Goal: Information Seeking & Learning: Learn about a topic

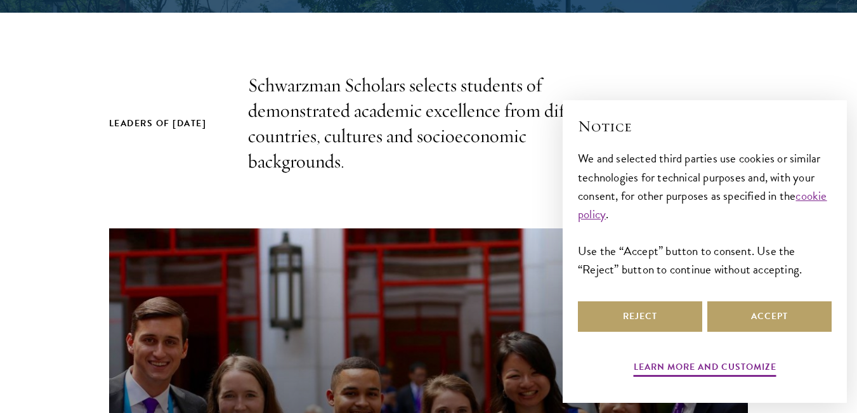
scroll to position [508, 0]
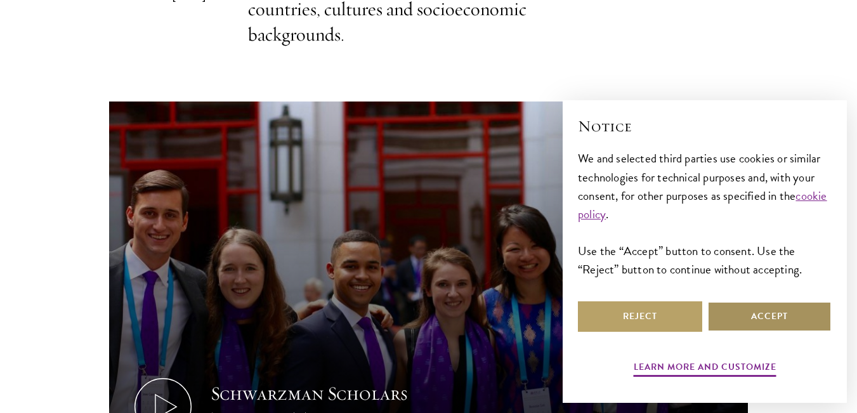
click at [783, 310] on button "Accept" at bounding box center [769, 316] width 124 height 30
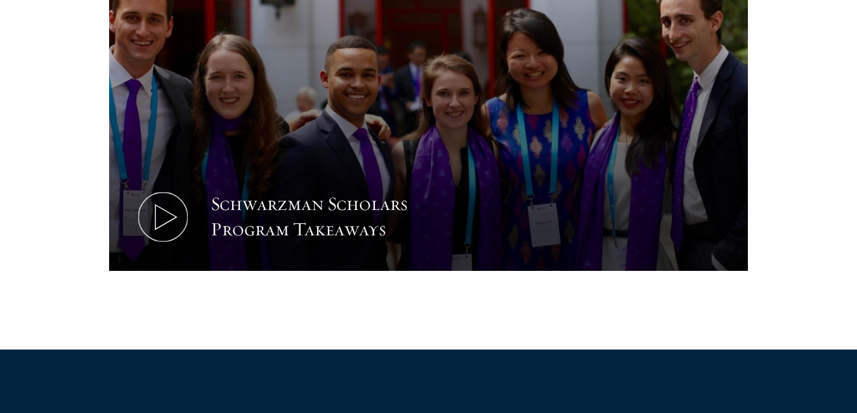
scroll to position [698, 0]
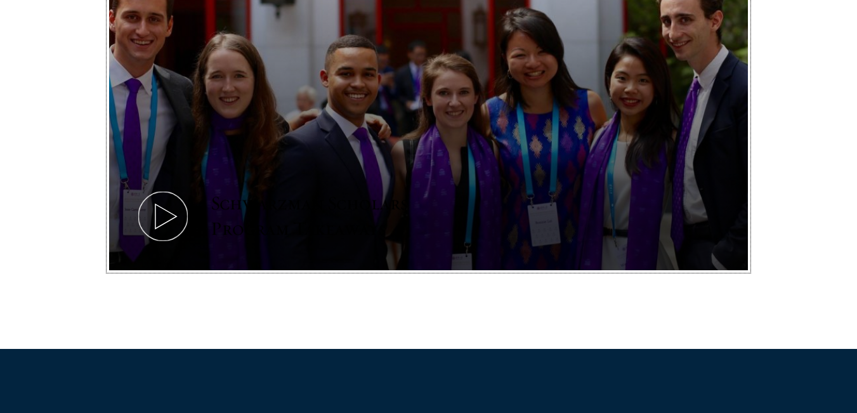
click at [173, 216] on icon at bounding box center [162, 216] width 57 height 57
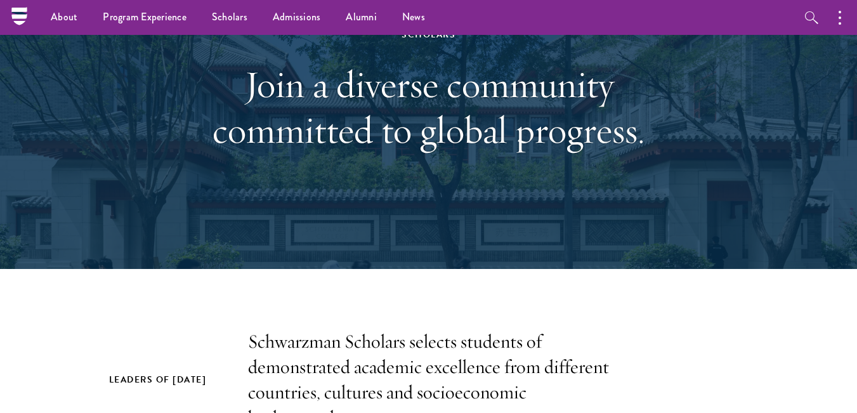
scroll to position [0, 0]
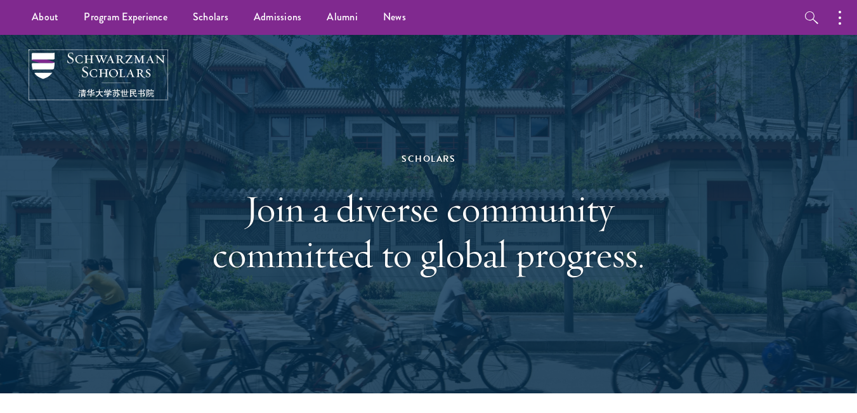
click at [124, 68] on img at bounding box center [98, 75] width 133 height 44
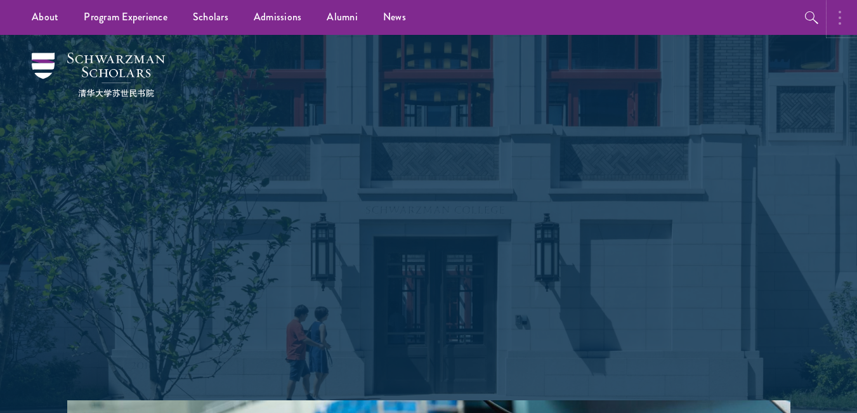
click at [838, 22] on button "button" at bounding box center [843, 17] width 28 height 35
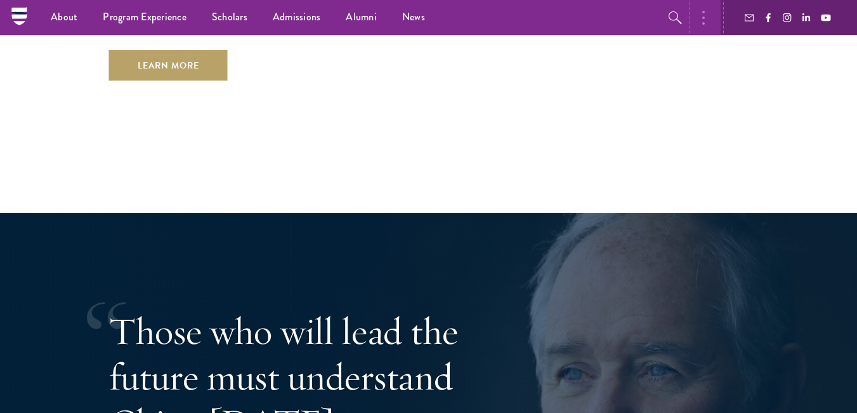
scroll to position [2002, 0]
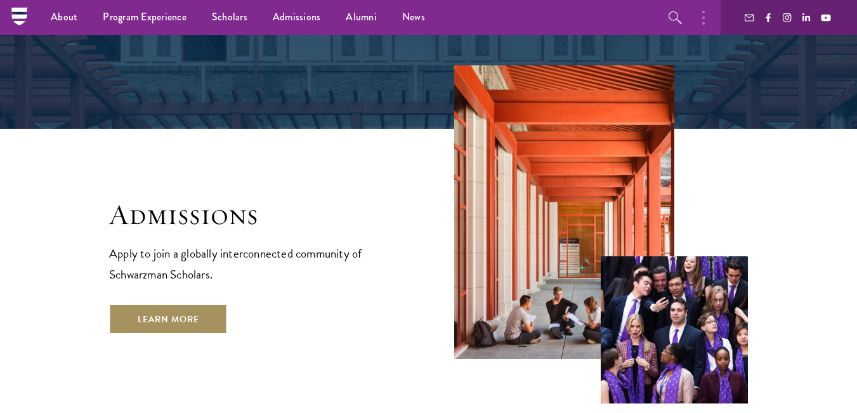
click at [179, 304] on link "Learn More" at bounding box center [168, 319] width 119 height 30
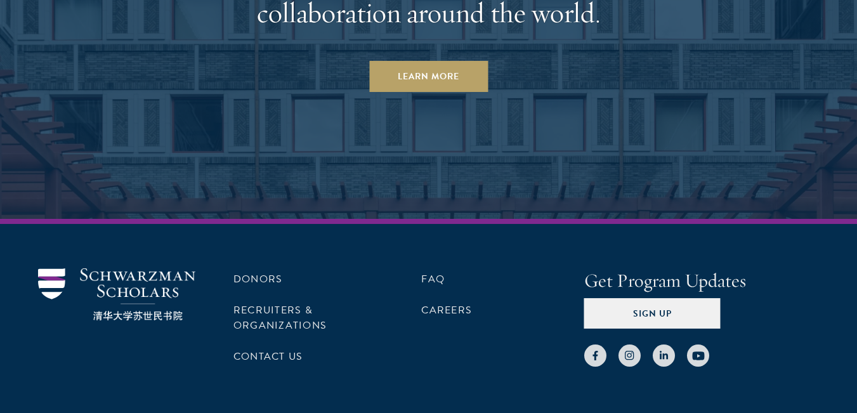
scroll to position [6255, 0]
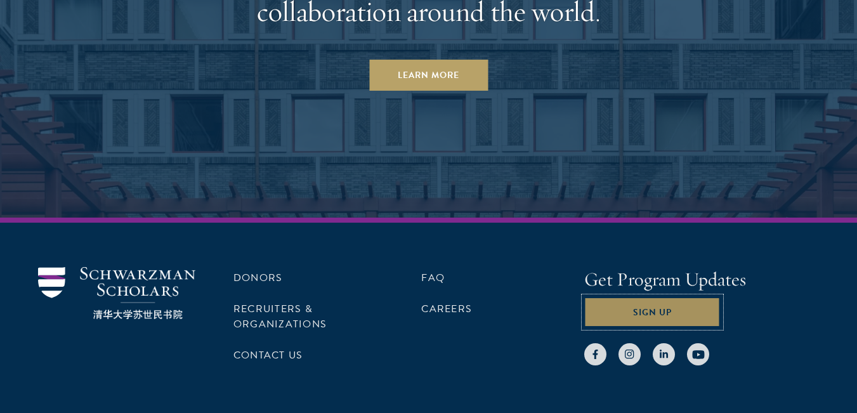
click at [648, 297] on button "Sign Up" at bounding box center [652, 312] width 136 height 30
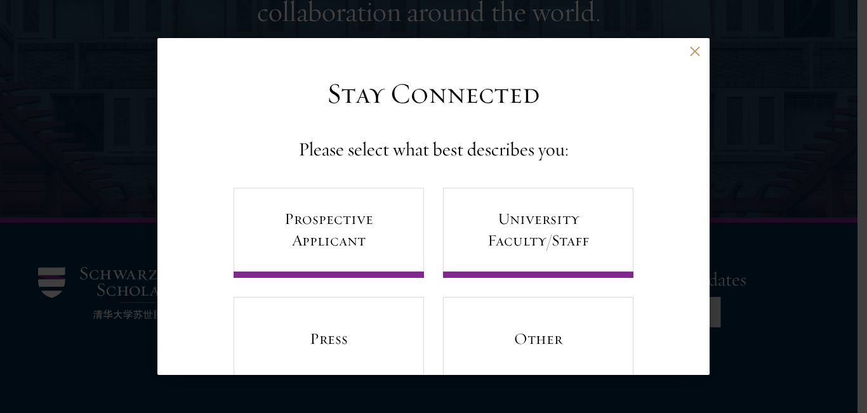
click at [698, 357] on div "Stay Connected Please select what best describes you: Prospective Applicant Uni…" at bounding box center [433, 231] width 552 height 311
click at [692, 53] on div "Back" at bounding box center [433, 61] width 552 height 30
click at [689, 49] on button at bounding box center [694, 51] width 11 height 11
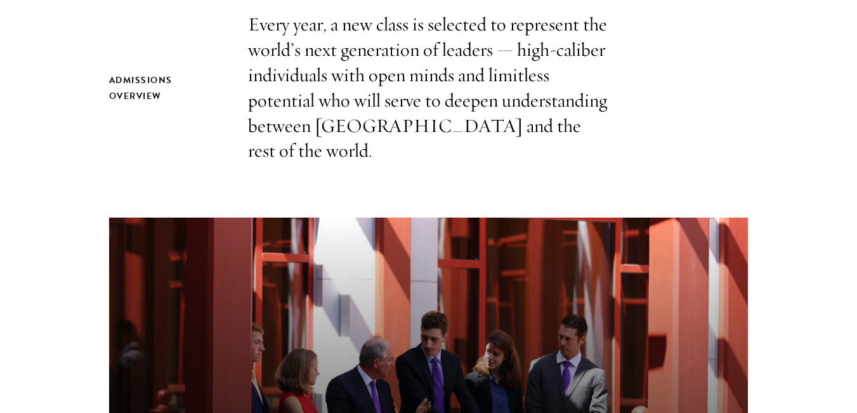
scroll to position [444, 0]
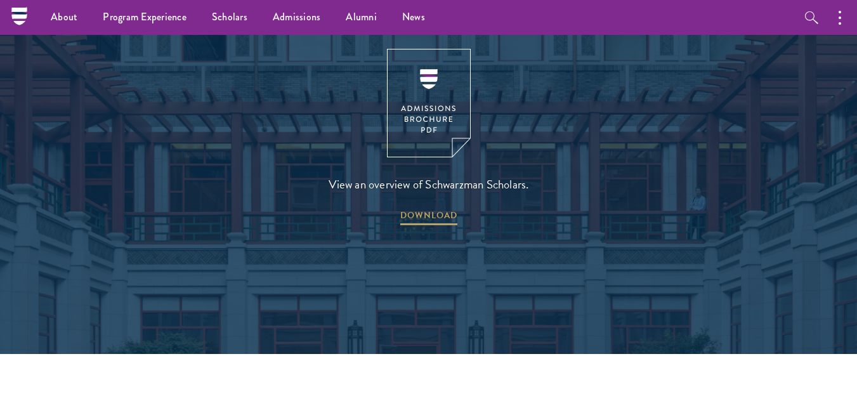
scroll to position [1649, 0]
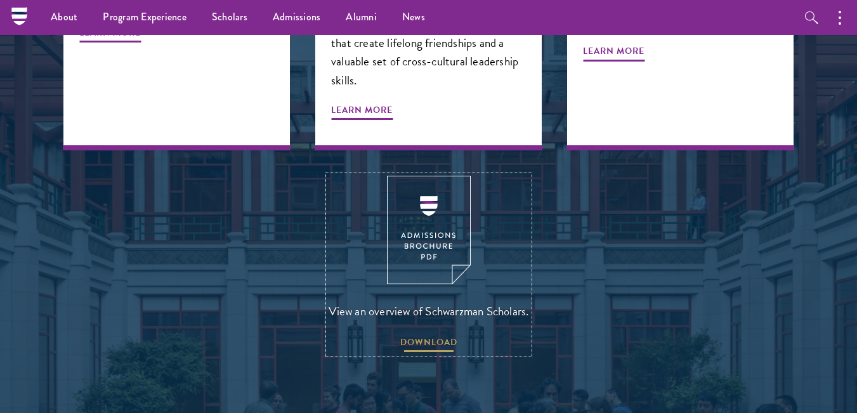
click at [422, 334] on span "DOWNLOAD" at bounding box center [428, 344] width 57 height 20
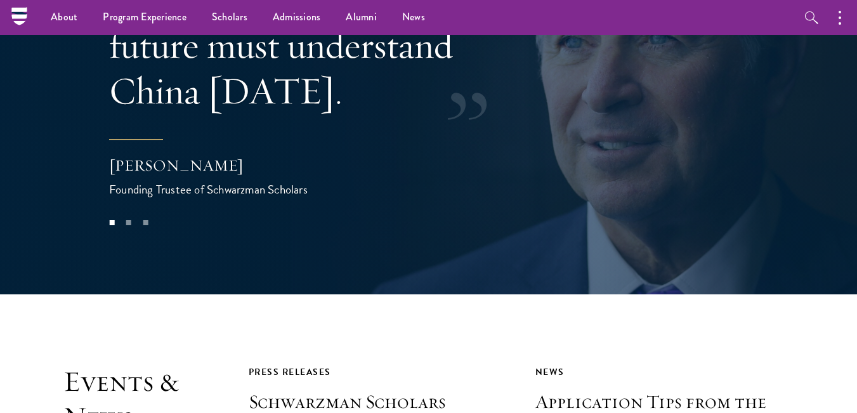
scroll to position [2573, 0]
